Goal: Find specific page/section: Find specific page/section

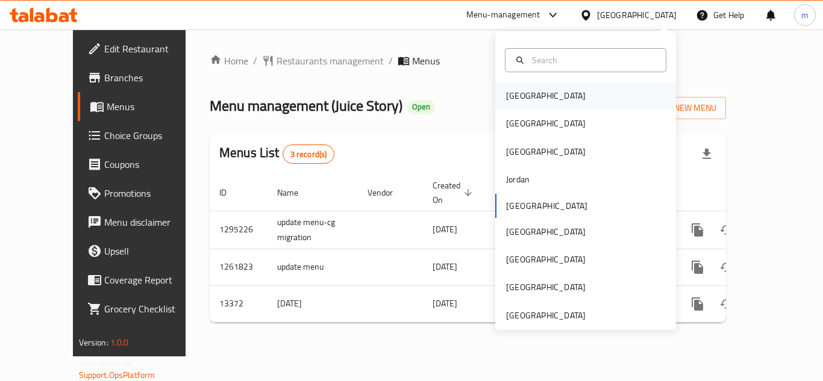
click at [521, 95] on div "[GEOGRAPHIC_DATA]" at bounding box center [545, 95] width 79 height 13
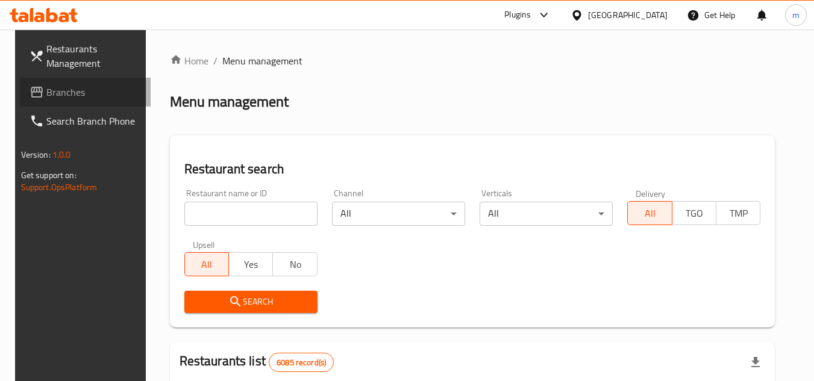
click at [66, 97] on span "Branches" at bounding box center [93, 92] width 95 height 14
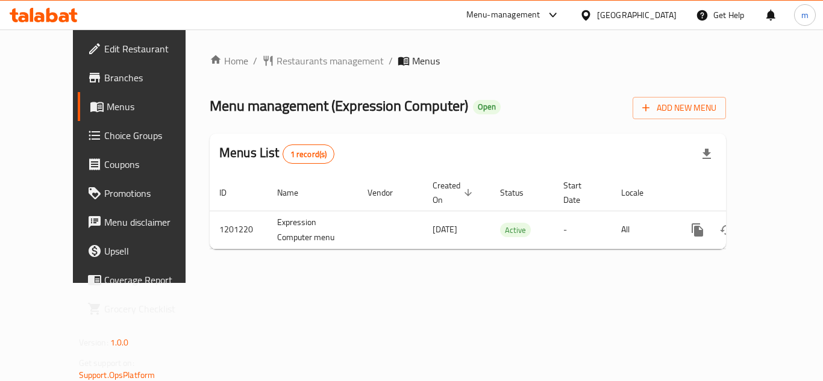
click at [597, 19] on div at bounding box center [587, 14] width 17 height 13
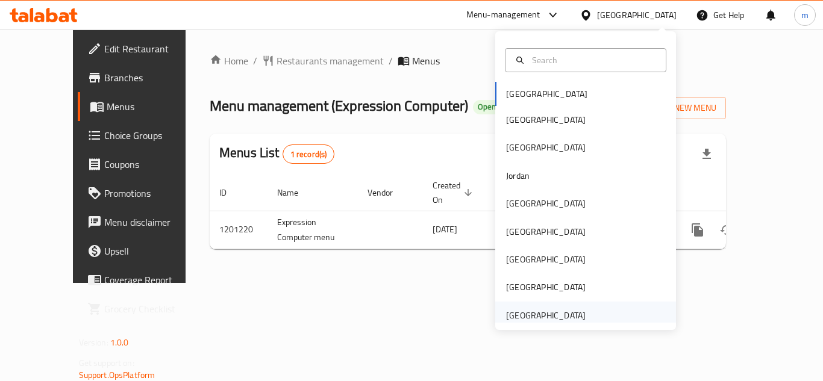
click at [535, 319] on div "United Arab Emirates" at bounding box center [545, 315] width 79 height 13
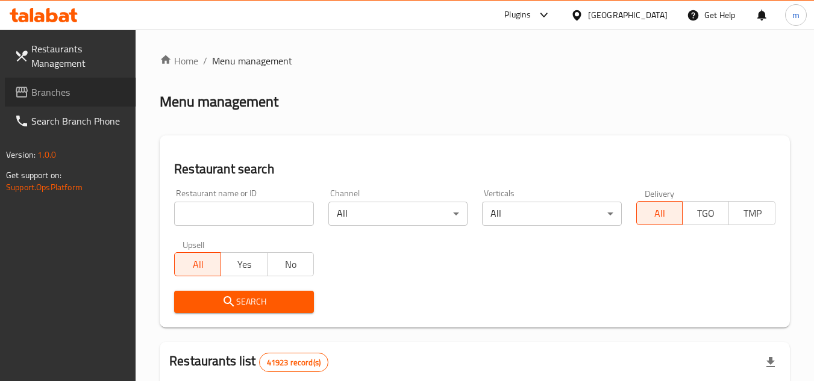
click at [65, 99] on span "Branches" at bounding box center [78, 92] width 95 height 14
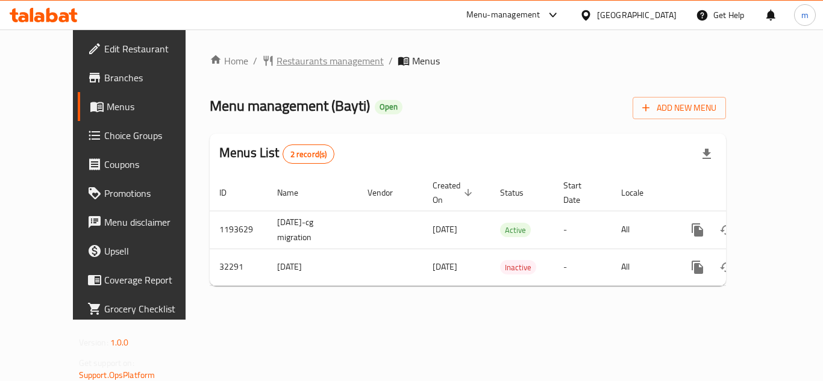
click at [304, 64] on span "Restaurants management" at bounding box center [329, 61] width 107 height 14
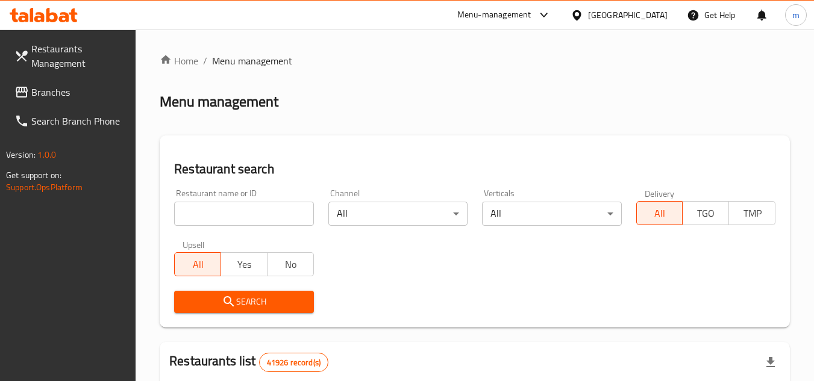
click at [64, 95] on span "Branches" at bounding box center [78, 92] width 95 height 14
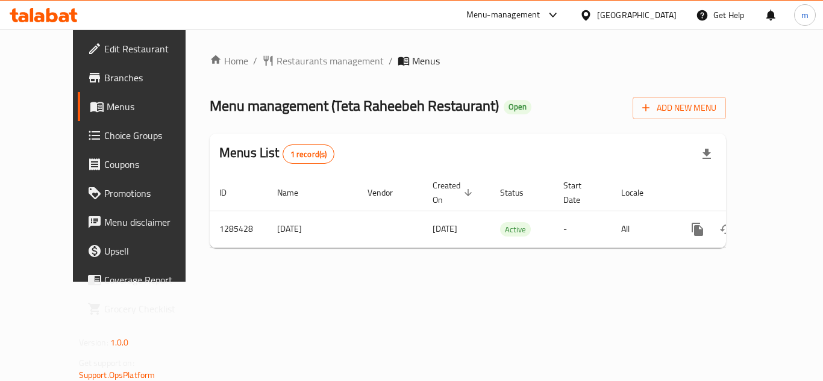
click at [621, 19] on div "United Arab Emirates" at bounding box center [636, 14] width 79 height 13
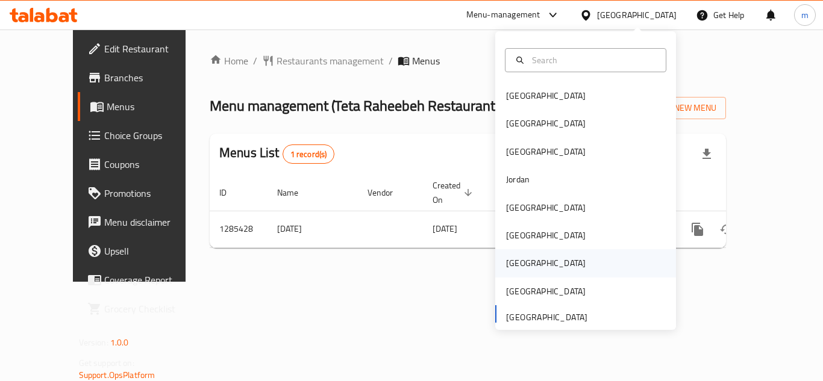
click at [531, 261] on div "Qatar" at bounding box center [585, 263] width 181 height 28
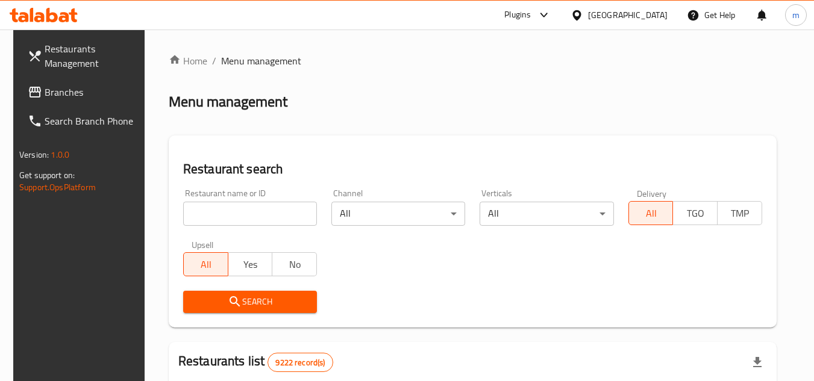
click at [81, 90] on span "Branches" at bounding box center [92, 92] width 95 height 14
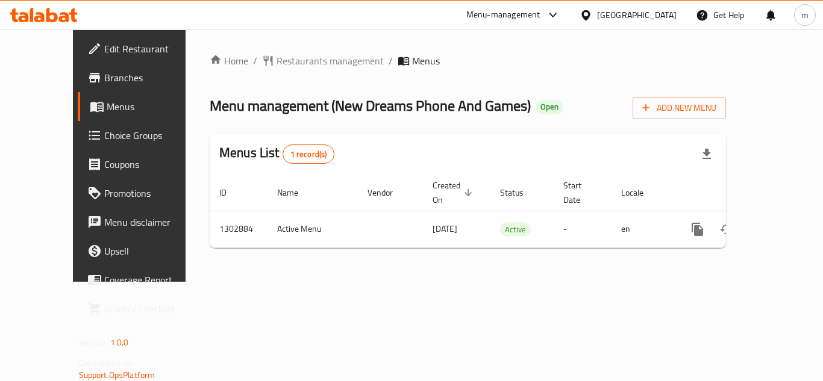
click at [506, 276] on div "Home / Restaurants management / Menus Menu management ( New Dreams Phone And Ga…" at bounding box center [467, 156] width 564 height 252
click at [288, 58] on span "Restaurants management" at bounding box center [329, 61] width 107 height 14
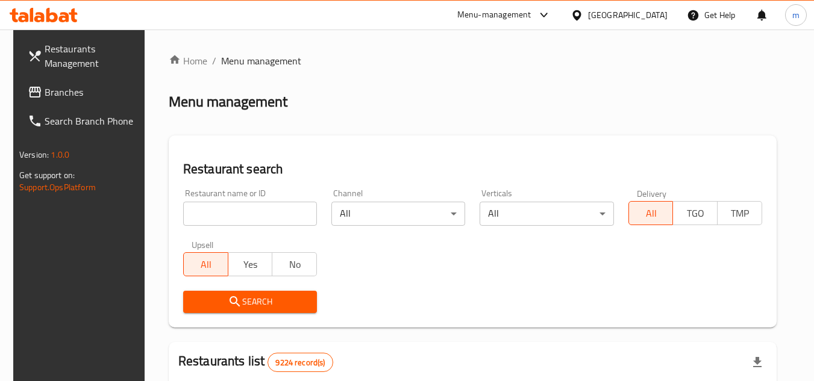
click at [46, 95] on span "Branches" at bounding box center [92, 92] width 95 height 14
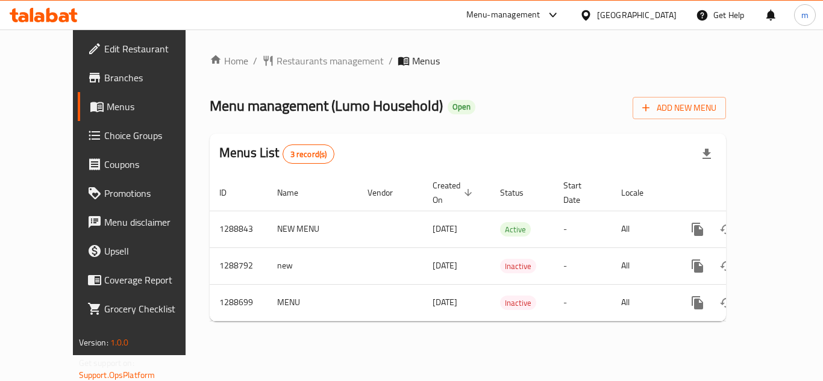
click at [656, 16] on div "[GEOGRAPHIC_DATA]" at bounding box center [636, 14] width 79 height 13
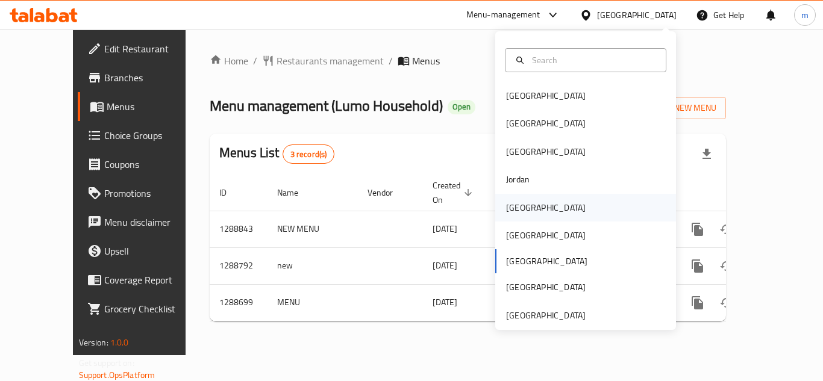
click at [517, 207] on div "[GEOGRAPHIC_DATA]" at bounding box center [545, 207] width 79 height 13
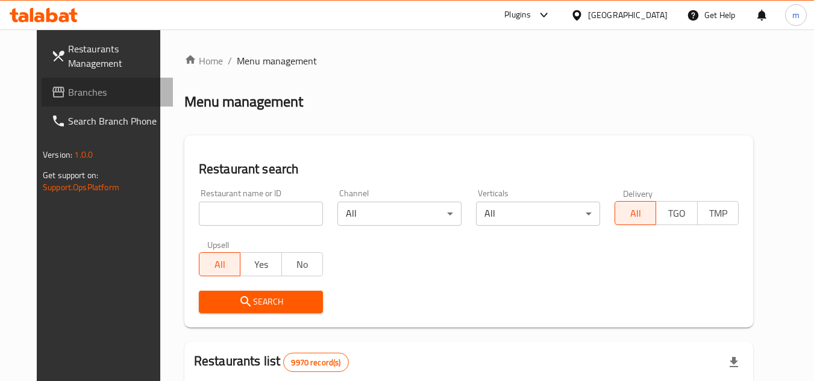
click at [68, 99] on span "Branches" at bounding box center [115, 92] width 95 height 14
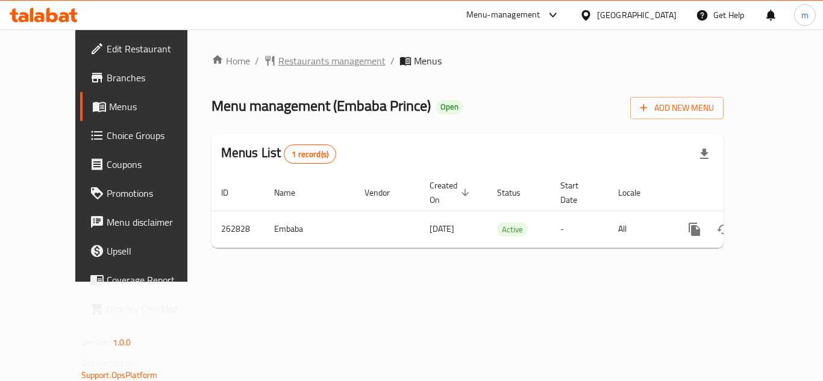
click at [278, 64] on span "Restaurants management" at bounding box center [331, 61] width 107 height 14
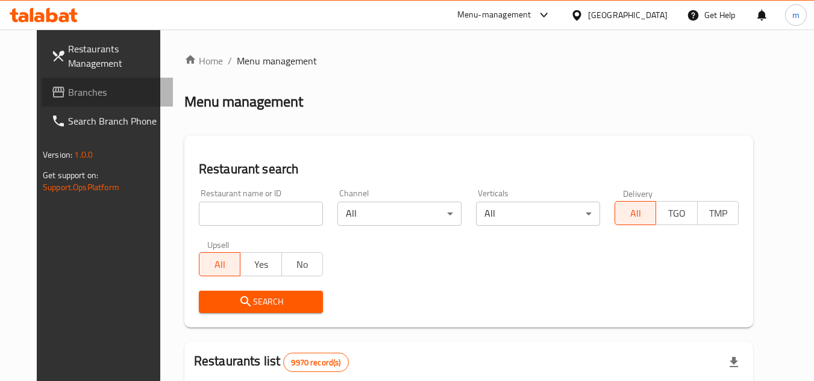
click at [68, 99] on span "Branches" at bounding box center [115, 92] width 95 height 14
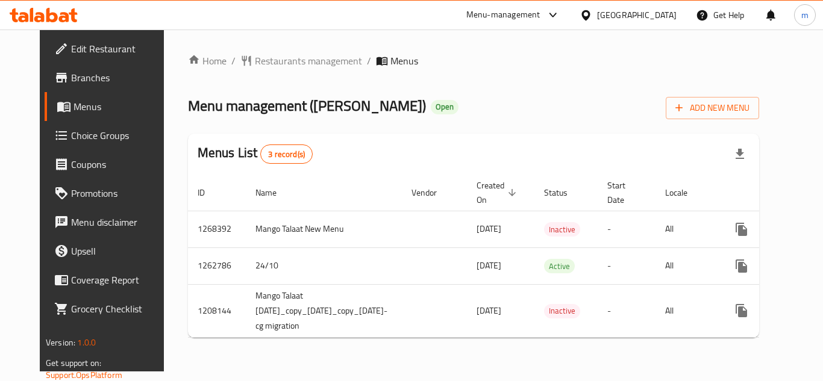
click at [399, 135] on div "Menus List 3 record(s)" at bounding box center [473, 154] width 571 height 41
click at [538, 111] on div "Menu management ( Mango Talaat ) Open Add New Menu" at bounding box center [473, 105] width 571 height 27
click at [652, 18] on div "Kuwait" at bounding box center [636, 14] width 79 height 13
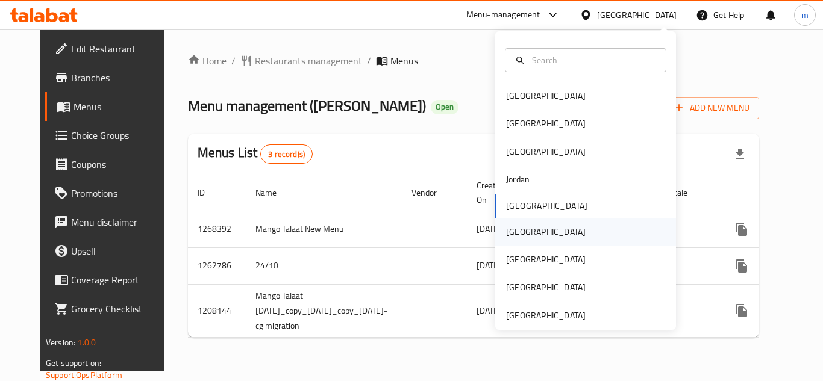
click at [514, 232] on div "[GEOGRAPHIC_DATA]" at bounding box center [545, 231] width 79 height 13
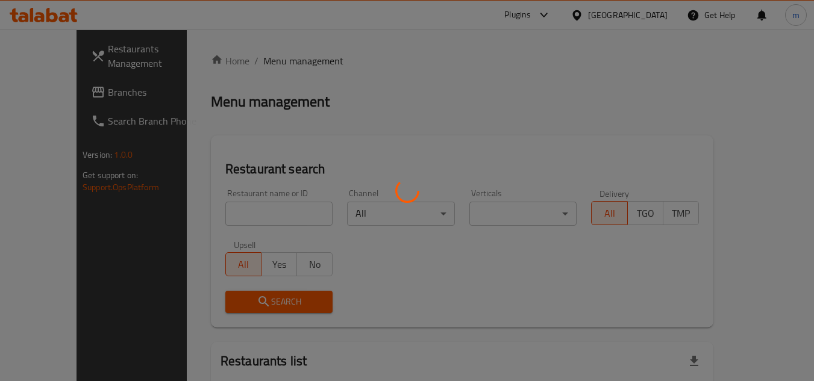
click at [68, 94] on div at bounding box center [407, 190] width 814 height 381
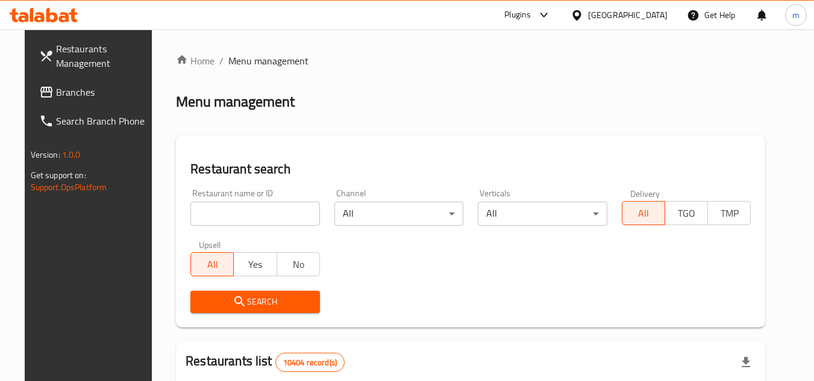
click at [68, 94] on span "Branches" at bounding box center [103, 92] width 95 height 14
